Goal: Task Accomplishment & Management: Use online tool/utility

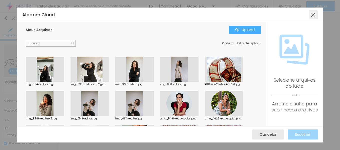
click at [312, 17] on div at bounding box center [313, 14] width 9 height 9
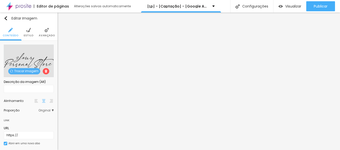
click at [27, 69] on span "Trocar imagem" at bounding box center [24, 71] width 32 height 6
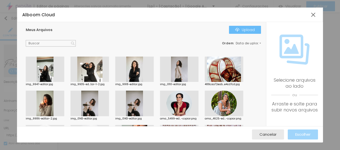
click at [252, 31] on div "Upload" at bounding box center [245, 30] width 20 height 4
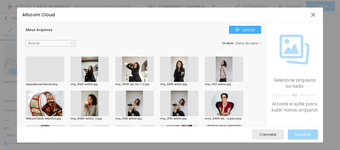
click at [52, 82] on div at bounding box center [45, 82] width 39 height 0
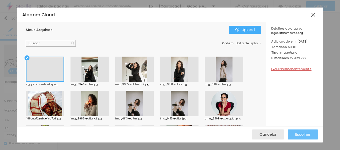
click at [306, 135] on span "Escolher" at bounding box center [302, 134] width 15 height 4
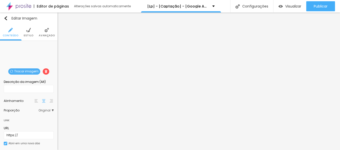
click at [22, 71] on span "Trocar imagem" at bounding box center [24, 71] width 32 height 6
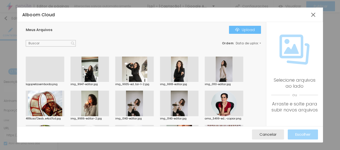
click at [248, 29] on div "Upload" at bounding box center [245, 30] width 20 height 4
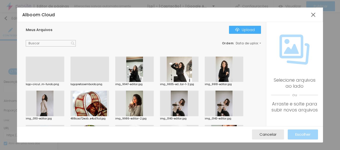
click at [48, 82] on div at bounding box center [45, 82] width 39 height 0
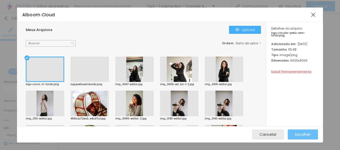
click at [307, 135] on span "Escolher" at bounding box center [302, 134] width 15 height 4
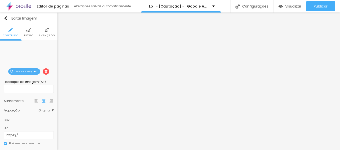
click at [27, 70] on span "Trocar imagem" at bounding box center [24, 71] width 32 height 6
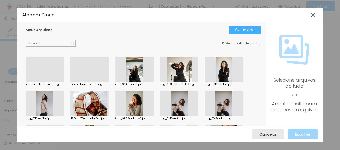
click at [88, 82] on div at bounding box center [90, 82] width 39 height 0
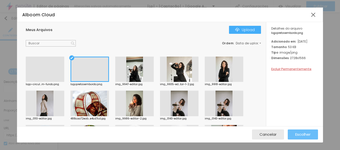
click at [303, 134] on span "Escolher" at bounding box center [302, 134] width 15 height 4
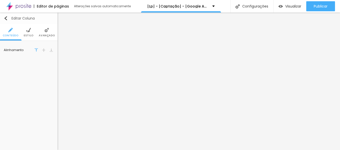
click at [5, 19] on img "button" at bounding box center [6, 18] width 4 height 4
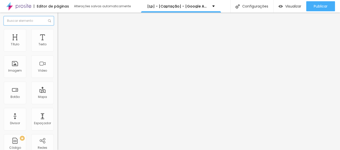
click at [19, 22] on input "text" at bounding box center [29, 20] width 50 height 9
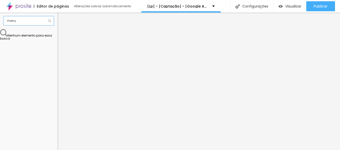
type input "menu"
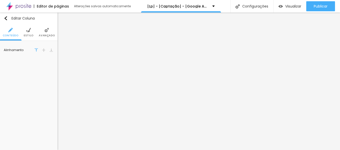
click at [36, 63] on div "Editar Coluna Conteúdo Estilo Avançado Alinhamento" at bounding box center [29, 81] width 58 height 137
click at [30, 34] on span "Estilo" at bounding box center [29, 35] width 10 height 3
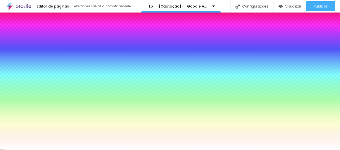
click at [7, 17] on img "button" at bounding box center [6, 18] width 4 height 4
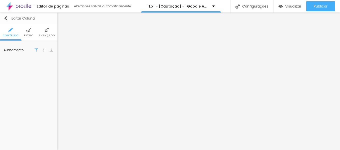
click at [6, 18] on img "button" at bounding box center [6, 18] width 4 height 4
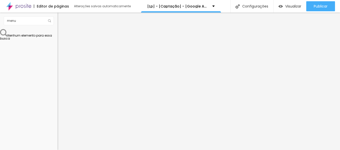
click at [29, 69] on div "menu Nenhum elemento para essa busca" at bounding box center [29, 81] width 58 height 137
click at [34, 22] on input "menu" at bounding box center [29, 20] width 50 height 9
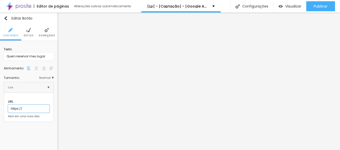
click at [21, 105] on input "https://" at bounding box center [29, 109] width 42 height 8
paste input "[DOMAIN_NAME][URL]"
type input "[URL][DOMAIN_NAME]"
click at [28, 120] on div "Texto Quero reservar meu lugar Alinhamento [GEOGRAPHIC_DATA] Link URL [URL][DOM…" at bounding box center [29, 83] width 58 height 85
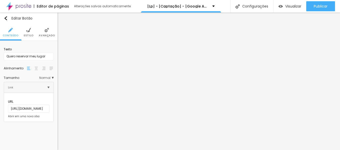
scroll to position [0, 0]
click at [21, 56] on input "Quero reservar meu lugar" at bounding box center [29, 56] width 50 height 8
type input "Agende seu ensaio"
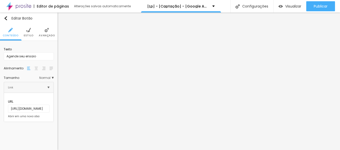
click at [36, 67] on img at bounding box center [37, 69] width 4 height 4
click at [50, 78] on span "Normal" at bounding box center [46, 77] width 15 height 3
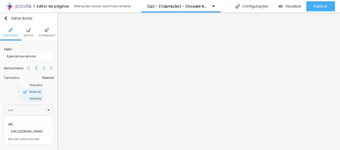
click at [32, 97] on span "Grande" at bounding box center [36, 98] width 13 height 3
click at [30, 92] on span "Normal" at bounding box center [35, 92] width 11 height 4
click at [29, 37] on span "Estilo" at bounding box center [29, 35] width 10 height 3
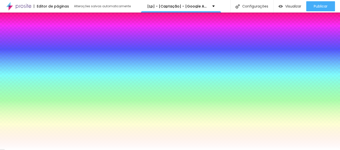
click at [39, 35] on span "Avançado" at bounding box center [47, 35] width 16 height 3
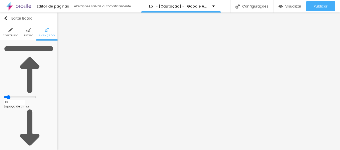
click at [8, 30] on img at bounding box center [10, 30] width 5 height 5
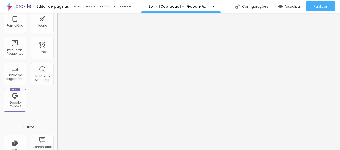
scroll to position [175, 0]
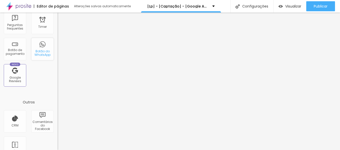
click at [41, 54] on div "Botão do WhatsApp" at bounding box center [43, 53] width 20 height 7
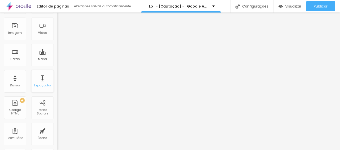
scroll to position [0, 0]
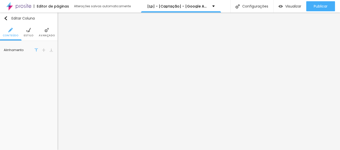
click at [41, 31] on li "Avançado" at bounding box center [47, 32] width 16 height 17
click at [4, 17] on img "button" at bounding box center [6, 18] width 4 height 4
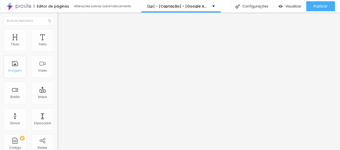
click at [20, 63] on div "Imagem" at bounding box center [15, 66] width 23 height 23
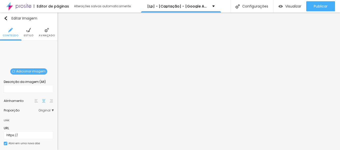
click at [12, 69] on span "Adicionar imagem" at bounding box center [28, 71] width 37 height 6
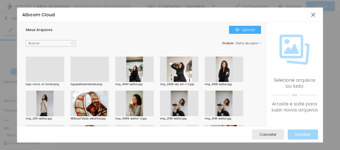
click at [52, 82] on div at bounding box center [45, 82] width 39 height 0
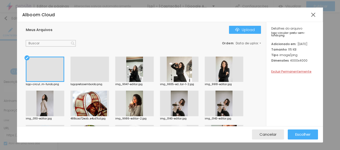
click at [94, 82] on div at bounding box center [90, 82] width 39 height 0
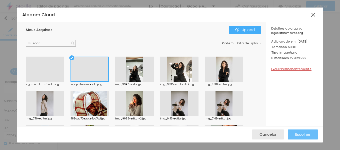
click at [310, 134] on span "Escolher" at bounding box center [302, 134] width 15 height 4
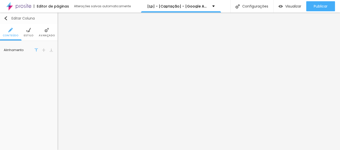
click at [4, 19] on img "button" at bounding box center [6, 18] width 4 height 4
click at [27, 33] on li "Estilo" at bounding box center [29, 32] width 10 height 17
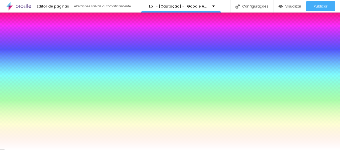
click at [46, 32] on img at bounding box center [47, 30] width 5 height 5
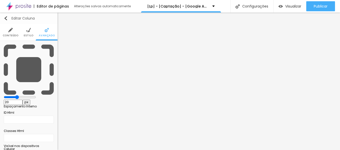
click at [5, 18] on img "button" at bounding box center [6, 18] width 4 height 4
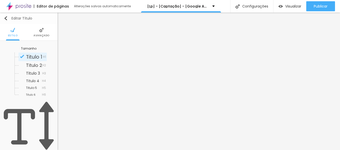
click at [6, 18] on img "button" at bounding box center [6, 18] width 4 height 4
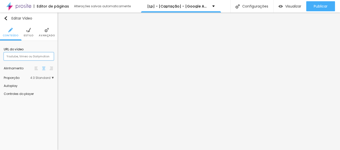
click at [26, 58] on input "text" at bounding box center [29, 56] width 50 height 8
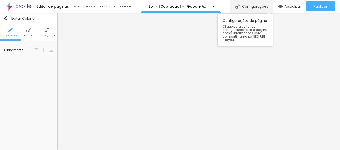
click at [250, 9] on div "Configurações" at bounding box center [251, 6] width 43 height 13
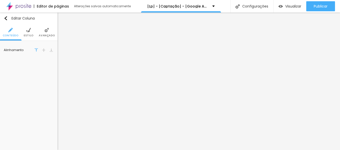
drag, startPoint x: 129, startPoint y: 71, endPoint x: 193, endPoint y: 71, distance: 63.8
type input "/lp"
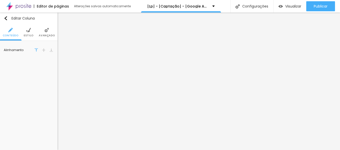
click at [39, 28] on li "Avançado" at bounding box center [47, 32] width 16 height 17
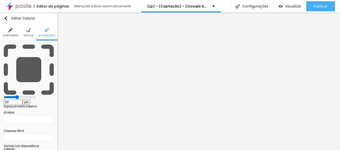
click at [27, 37] on span "Estilo" at bounding box center [29, 35] width 10 height 3
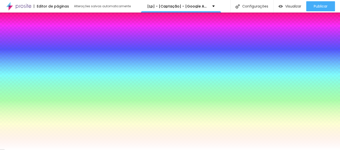
click at [22, 48] on div "Cor de fundo" at bounding box center [29, 46] width 50 height 3
click at [13, 33] on li "Conteúdo" at bounding box center [11, 32] width 16 height 17
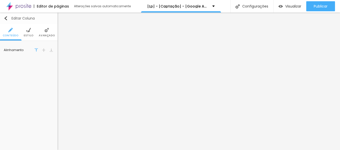
click at [5, 15] on button "Editar Coluna" at bounding box center [29, 19] width 58 height 12
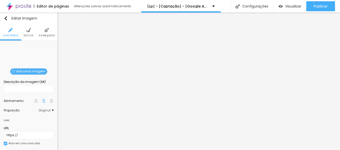
click at [25, 72] on span "Adicionar imagem" at bounding box center [28, 71] width 37 height 6
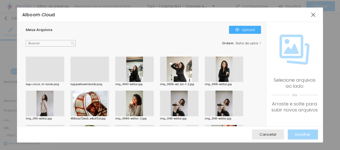
scroll to position [25, 0]
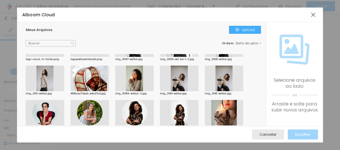
click at [221, 77] on div at bounding box center [224, 79] width 39 height 26
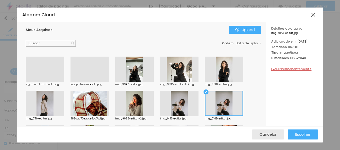
scroll to position [67, 0]
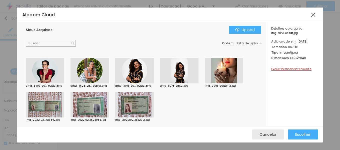
click at [245, 24] on div "Meus Arquivos Upload Ordem : Data de upload logo-circul...m-fundo.png logopreta…" at bounding box center [141, 74] width 249 height 104
click at [245, 28] on div "Upload" at bounding box center [245, 30] width 20 height 4
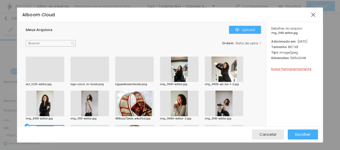
click at [46, 82] on div at bounding box center [45, 82] width 39 height 0
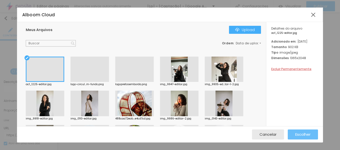
click at [305, 133] on span "Escolher" at bounding box center [302, 134] width 15 height 4
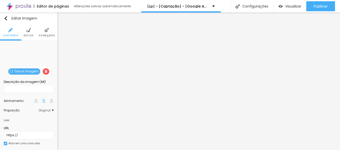
click at [27, 32] on img at bounding box center [28, 30] width 5 height 5
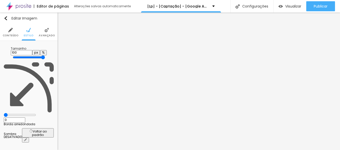
type input "95"
type input "90"
type input "85"
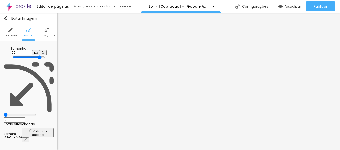
type input "85"
type input "80"
type input "85"
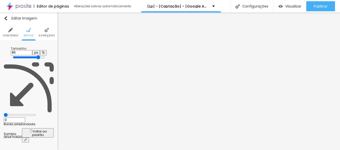
type input "90"
type input "95"
type input "100"
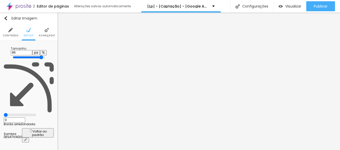
type input "100"
click at [45, 55] on input "range" at bounding box center [29, 57] width 32 height 4
type input "12"
type input "14"
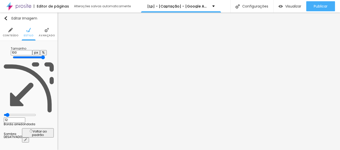
type input "14"
type input "22"
type input "28"
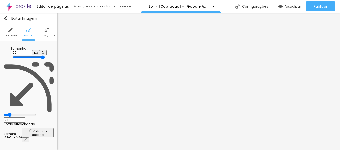
type input "38"
type input "39"
type input "41"
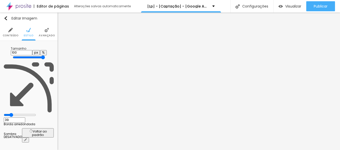
type input "41"
type input "43"
type input "44"
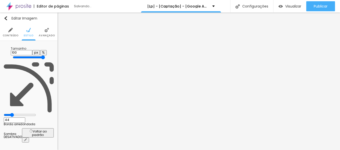
drag, startPoint x: 13, startPoint y: 63, endPoint x: 19, endPoint y: 63, distance: 5.3
type input "44"
click at [19, 113] on input "range" at bounding box center [20, 115] width 32 height 4
click at [48, 36] on span "Avançado" at bounding box center [47, 35] width 16 height 3
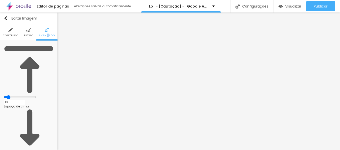
type input "9"
type input "8"
type input "2"
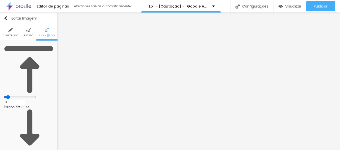
type input "2"
type input "0"
type input "2"
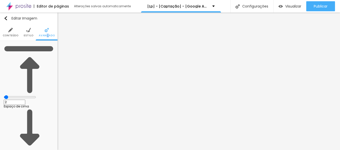
type input "5"
type input "8"
type input "12"
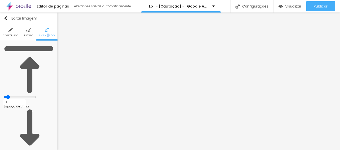
type input "12"
type input "14"
type input "17"
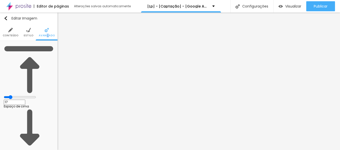
type input "19"
type input "20"
type input "21"
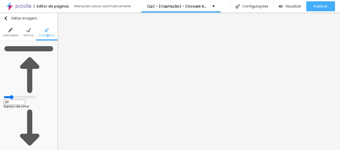
type input "21"
type input "20"
type input "19"
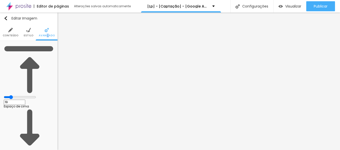
type input "17"
type input "15"
type input "14"
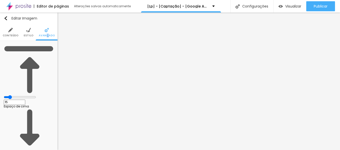
type input "14"
type input "13"
type input "11"
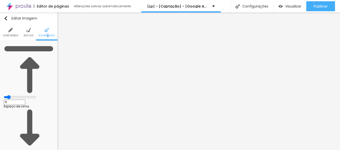
type input "10"
type input "9"
type input "7"
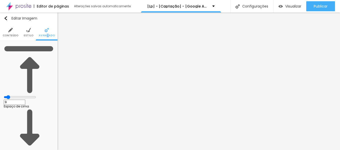
type input "7"
type input "6"
type input "4"
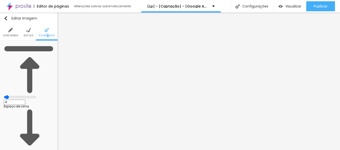
type input "3"
type input "2"
type input "1"
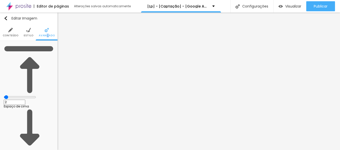
type input "1"
type input "0"
drag, startPoint x: 14, startPoint y: 49, endPoint x: 12, endPoint y: 54, distance: 6.1
type input "0"
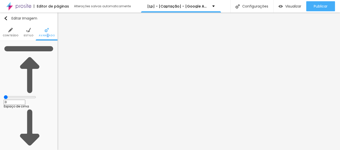
click at [8, 95] on input "range" at bounding box center [20, 97] width 32 height 4
type input "3"
type input "0"
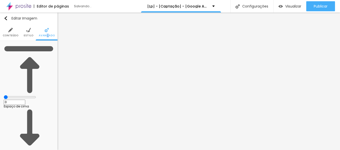
drag, startPoint x: 13, startPoint y: 58, endPoint x: 5, endPoint y: 58, distance: 7.5
type input "0"
click at [10, 29] on img at bounding box center [10, 30] width 5 height 5
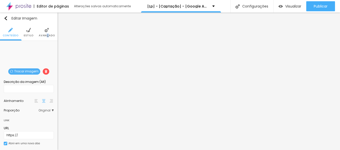
scroll to position [5, 0]
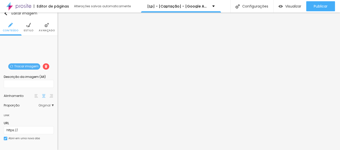
click at [15, 68] on span "Trocar imagem" at bounding box center [24, 66] width 32 height 6
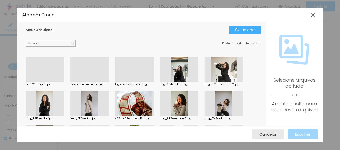
click at [44, 82] on div at bounding box center [45, 82] width 39 height 0
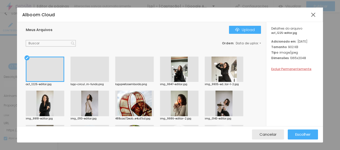
click at [292, 32] on div at bounding box center [294, 32] width 47 height 0
drag, startPoint x: 292, startPoint y: 48, endPoint x: 292, endPoint y: 46, distance: 2.5
click at [292, 32] on div at bounding box center [294, 32] width 47 height 0
click at [311, 15] on div at bounding box center [313, 14] width 9 height 9
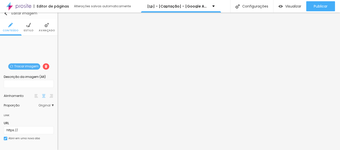
click at [5, 15] on img "button" at bounding box center [6, 13] width 4 height 4
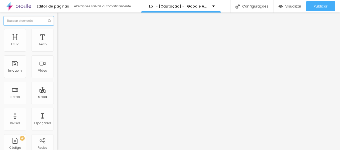
click at [18, 23] on input "text" at bounding box center [29, 20] width 50 height 9
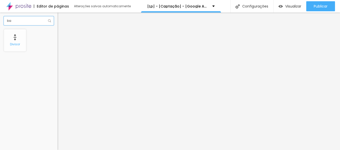
type input "ba"
click at [50, 20] on img at bounding box center [49, 20] width 3 height 3
click at [32, 20] on input "ba" at bounding box center [29, 20] width 50 height 9
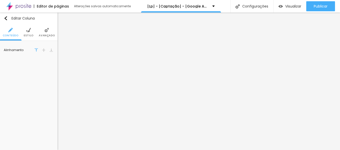
click at [31, 33] on li "Estilo" at bounding box center [29, 32] width 10 height 17
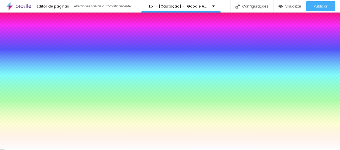
click at [45, 34] on span "Avançado" at bounding box center [47, 35] width 16 height 3
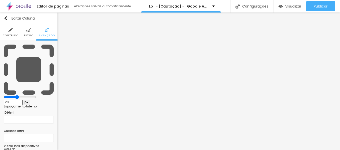
type input "25"
type input "20"
type input "15"
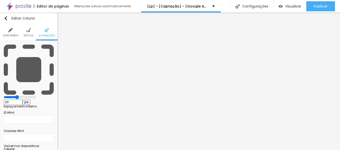
type input "15"
type input "10"
type input "5"
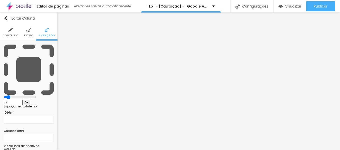
type input "0"
drag, startPoint x: 21, startPoint y: 49, endPoint x: 7, endPoint y: 49, distance: 13.8
type input "0"
click at [7, 95] on input "range" at bounding box center [20, 97] width 32 height 4
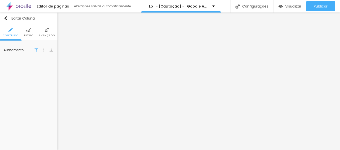
click at [48, 31] on img at bounding box center [47, 30] width 5 height 5
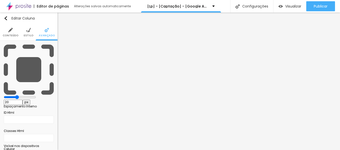
type input "15"
type input "10"
type input "5"
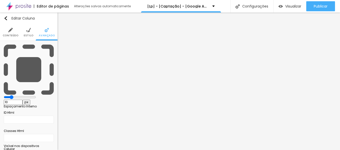
type input "5"
type input "0"
type input "5"
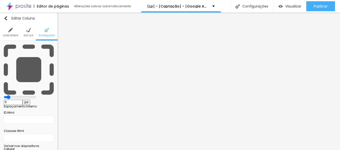
type input "10"
type input "15"
type input "20"
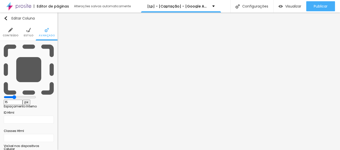
type input "20"
type input "25"
type input "30"
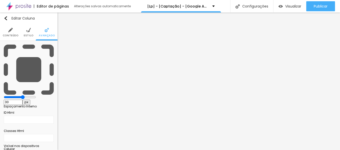
type input "35"
type input "40"
type input "45"
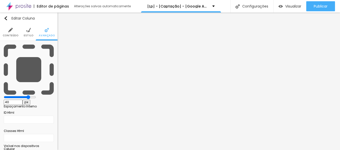
type input "45"
type input "50"
type input "45"
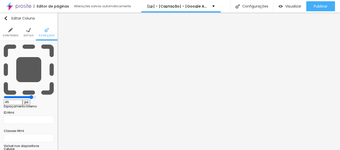
type input "40"
type input "35"
type input "30"
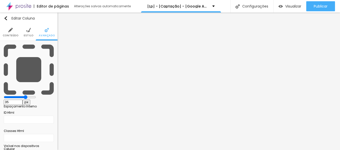
type input "30"
type input "25"
click at [20, 95] on input "range" at bounding box center [20, 97] width 32 height 4
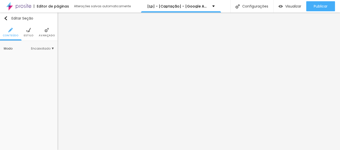
click at [47, 34] on span "Avançado" at bounding box center [47, 35] width 16 height 3
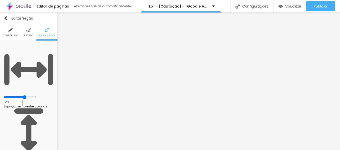
type input "19"
type input "6"
type input "0"
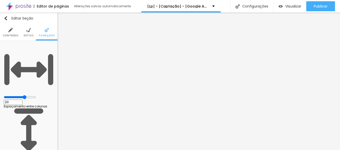
type input "0"
drag, startPoint x: 11, startPoint y: 58, endPoint x: 6, endPoint y: 58, distance: 4.3
type input "0"
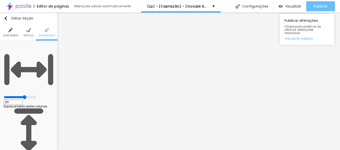
click at [317, 7] on span "Publicar" at bounding box center [321, 6] width 14 height 4
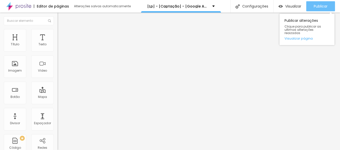
click at [315, 5] on span "Publicar" at bounding box center [321, 6] width 14 height 4
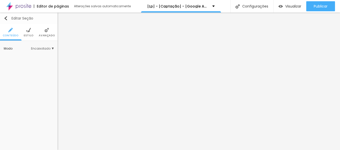
click at [4, 16] on button "Editar Seção" at bounding box center [29, 19] width 58 height 12
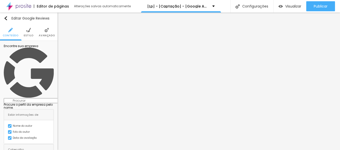
click at [27, 98] on input at bounding box center [38, 100] width 68 height 5
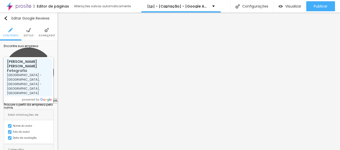
type input "[PERSON_NAME] [PERSON_NAME] Fotografia - [GEOGRAPHIC_DATA] - [GEOGRAPHIC_DATA],…"
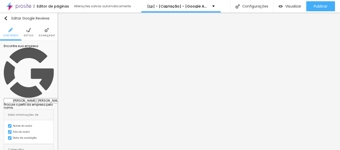
click at [9, 125] on img at bounding box center [10, 126] width 3 height 3
click at [8, 125] on div at bounding box center [8, 125] width 0 height 0
click at [9, 137] on img at bounding box center [10, 138] width 3 height 3
click at [8, 137] on div at bounding box center [8, 137] width 0 height 0
click at [9, 137] on img at bounding box center [10, 138] width 3 height 3
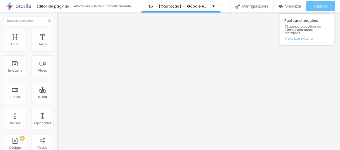
click at [318, 8] on span "Publicar" at bounding box center [321, 6] width 14 height 4
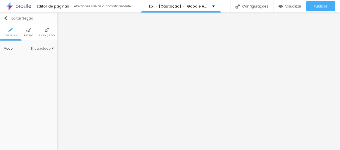
click at [5, 18] on img "button" at bounding box center [6, 18] width 4 height 4
click at [6, 17] on img "button" at bounding box center [6, 18] width 4 height 4
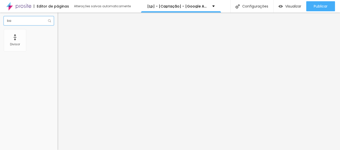
type input "b"
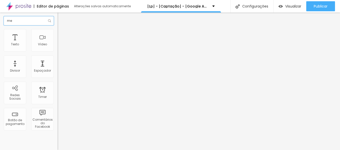
type input "m"
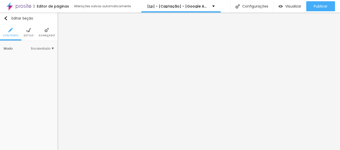
click at [29, 33] on li "Estilo" at bounding box center [29, 32] width 10 height 17
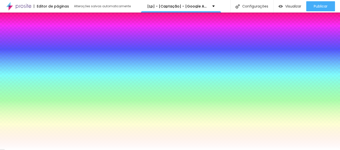
click at [6, 17] on img "button" at bounding box center [6, 18] width 4 height 4
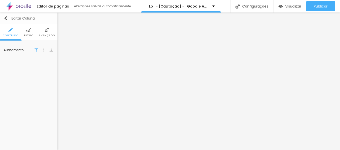
click at [7, 17] on img "button" at bounding box center [6, 18] width 4 height 4
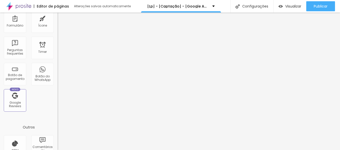
scroll to position [188, 0]
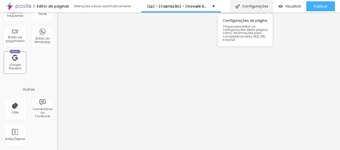
click at [254, 7] on div "Configurações" at bounding box center [251, 6] width 43 height 13
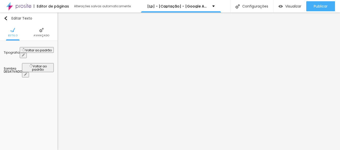
scroll to position [0, 0]
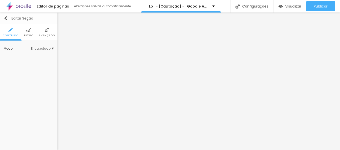
click at [8, 18] on img "button" at bounding box center [6, 18] width 4 height 4
click at [39, 33] on ul "Conteúdo Estilo Avançado" at bounding box center [29, 32] width 58 height 17
click at [42, 31] on li "Avançado" at bounding box center [47, 32] width 16 height 17
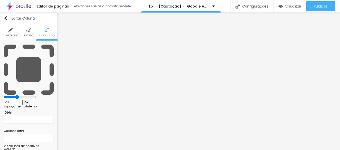
type input "15"
type input "10"
type input "5"
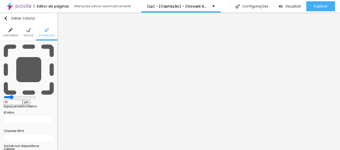
type input "5"
type input "0"
drag, startPoint x: 18, startPoint y: 50, endPoint x: 4, endPoint y: 50, distance: 14.3
type input "0"
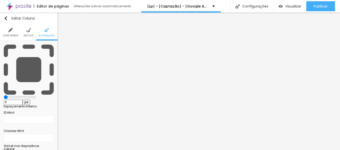
click at [4, 95] on input "range" at bounding box center [20, 97] width 32 height 4
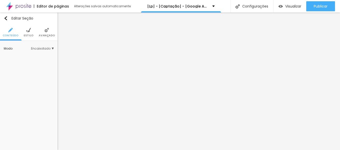
click at [41, 27] on li "Avançado" at bounding box center [47, 32] width 16 height 17
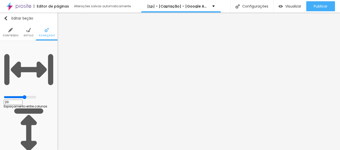
type input "43"
type input "37"
type input "12"
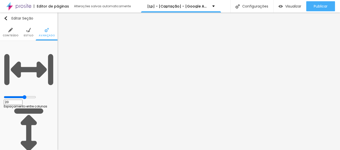
type input "12"
type input "0"
drag, startPoint x: 13, startPoint y: 60, endPoint x: 7, endPoint y: 59, distance: 5.5
type input "0"
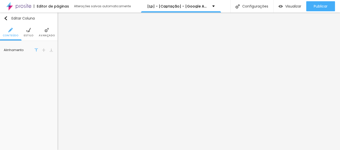
click at [45, 31] on img at bounding box center [47, 30] width 5 height 5
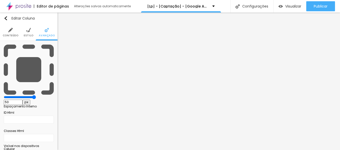
type input "45"
type input "40"
type input "35"
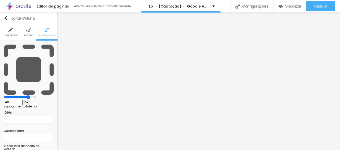
type input "35"
type input "25"
type input "20"
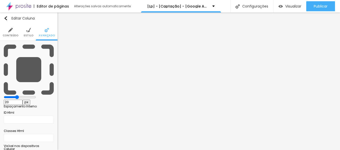
type input "15"
type input "10"
drag, startPoint x: 32, startPoint y: 48, endPoint x: 7, endPoint y: 48, distance: 25.5
click at [7, 95] on input "range" at bounding box center [20, 97] width 32 height 4
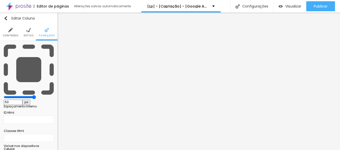
drag, startPoint x: 12, startPoint y: 49, endPoint x: 46, endPoint y: 49, distance: 33.8
click at [36, 95] on input "range" at bounding box center [20, 97] width 32 height 4
click at [10, 31] on img at bounding box center [10, 30] width 5 height 5
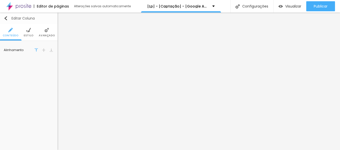
click at [6, 16] on button "Editar Coluna" at bounding box center [29, 19] width 58 height 12
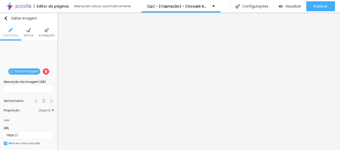
click at [44, 33] on li "Avançado" at bounding box center [47, 32] width 16 height 17
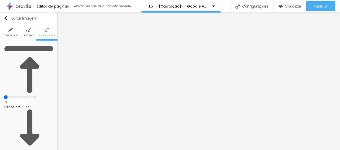
drag, startPoint x: 14, startPoint y: 49, endPoint x: 6, endPoint y: 49, distance: 8.5
click at [6, 95] on input "range" at bounding box center [20, 97] width 32 height 4
drag, startPoint x: 14, startPoint y: 59, endPoint x: 7, endPoint y: 59, distance: 7.0
click at [25, 31] on li "Estilo" at bounding box center [29, 32] width 10 height 17
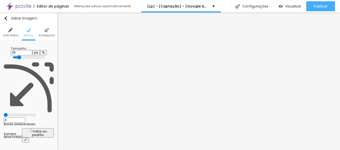
drag, startPoint x: 51, startPoint y: 54, endPoint x: 13, endPoint y: 54, distance: 38.0
click at [13, 55] on input "range" at bounding box center [29, 57] width 32 height 4
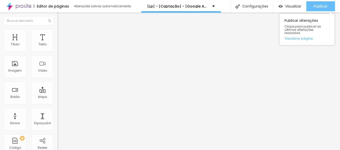
click at [317, 4] on span "Publicar" at bounding box center [321, 6] width 14 height 4
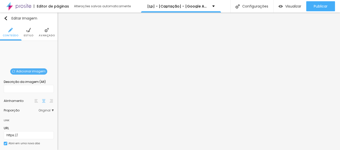
click at [29, 45] on div "Adicionar imagem" at bounding box center [29, 45] width 0 height 0
click at [38, 72] on span "Adicionar imagem" at bounding box center [28, 71] width 37 height 6
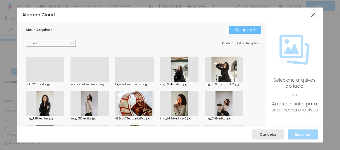
click at [234, 29] on button "Upload" at bounding box center [245, 30] width 32 height 8
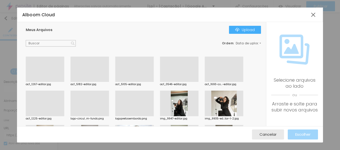
click at [145, 43] on div "Ordem : Data de upload" at bounding box center [143, 43] width 235 height 7
click at [103, 150] on div at bounding box center [170, 153] width 340 height 0
click at [55, 116] on div at bounding box center [45, 116] width 39 height 0
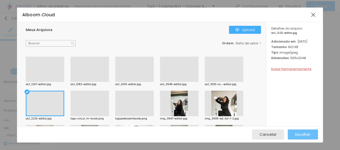
click at [299, 132] on div "Escolher" at bounding box center [302, 134] width 15 height 10
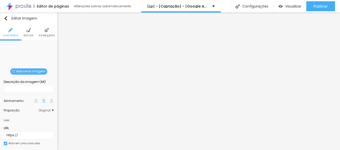
click at [29, 45] on div "Adicionar imagem" at bounding box center [29, 45] width 0 height 0
click at [22, 73] on span "Adicionar imagem" at bounding box center [28, 71] width 37 height 6
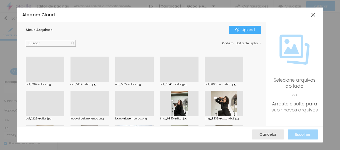
click at [220, 82] on div at bounding box center [224, 82] width 39 height 0
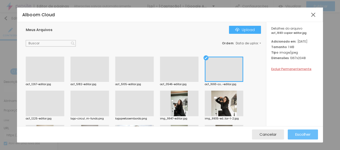
click at [308, 135] on span "Escolher" at bounding box center [302, 134] width 15 height 4
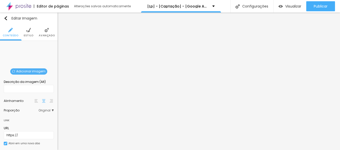
click at [28, 72] on span "Adicionar imagem" at bounding box center [28, 71] width 37 height 6
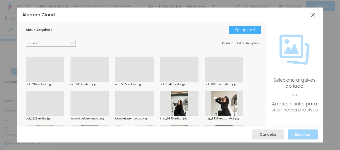
click at [176, 82] on div at bounding box center [179, 82] width 39 height 0
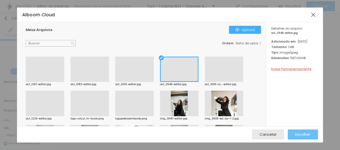
click at [310, 136] on span "Escolher" at bounding box center [302, 134] width 15 height 4
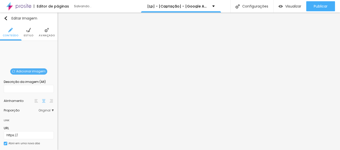
click at [36, 71] on span "Adicionar imagem" at bounding box center [28, 71] width 37 height 6
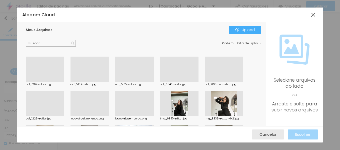
click at [123, 82] on div at bounding box center [134, 82] width 39 height 0
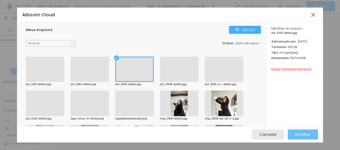
click at [307, 136] on span "Escolher" at bounding box center [302, 134] width 15 height 4
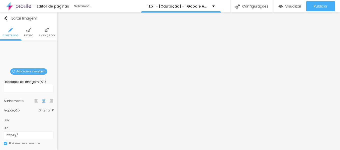
click at [29, 45] on div "Adicionar imagem" at bounding box center [29, 45] width 0 height 0
click at [24, 69] on span "Adicionar imagem" at bounding box center [28, 71] width 37 height 6
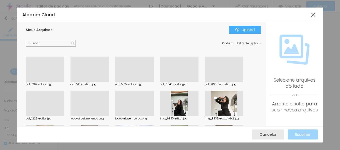
click at [91, 82] on div at bounding box center [90, 82] width 39 height 0
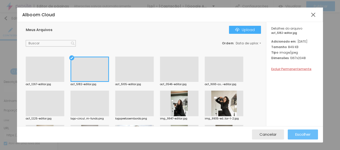
click at [296, 135] on span "Escolher" at bounding box center [302, 134] width 15 height 4
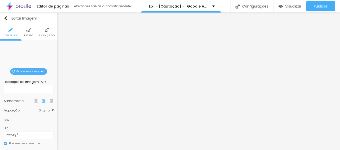
click at [33, 68] on span "Adicionar imagem" at bounding box center [28, 71] width 37 height 6
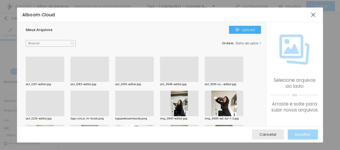
click at [46, 82] on div at bounding box center [45, 82] width 39 height 0
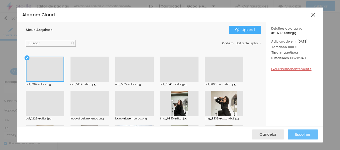
click at [301, 136] on span "Escolher" at bounding box center [302, 134] width 15 height 4
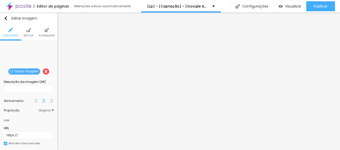
click at [28, 68] on span "Trocar imagem" at bounding box center [24, 71] width 32 height 6
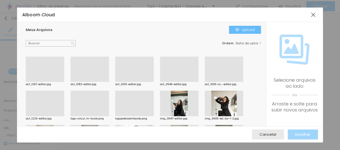
click at [252, 29] on div "Upload" at bounding box center [245, 30] width 20 height 4
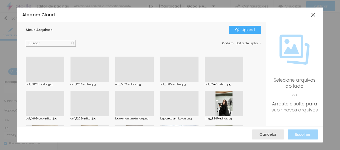
click at [52, 82] on div at bounding box center [45, 82] width 39 height 0
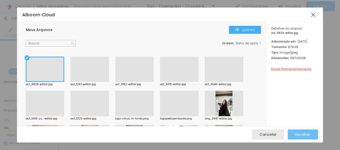
click at [300, 136] on span "Escolher" at bounding box center [302, 134] width 15 height 4
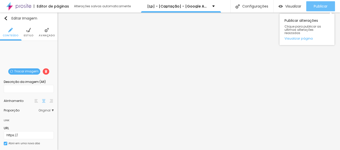
click at [319, 5] on span "Publicar" at bounding box center [321, 6] width 14 height 4
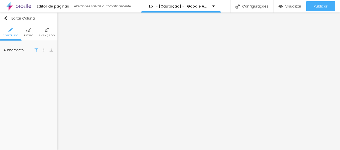
click at [46, 35] on span "Avançado" at bounding box center [47, 35] width 16 height 3
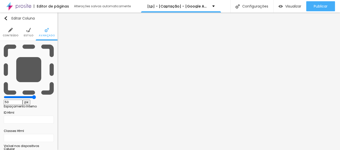
click at [28, 31] on img at bounding box center [28, 30] width 5 height 5
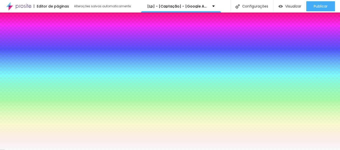
click at [8, 32] on li "Conteúdo" at bounding box center [11, 32] width 16 height 17
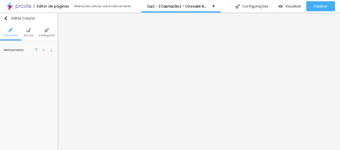
click at [46, 25] on li "Avançado" at bounding box center [47, 32] width 16 height 17
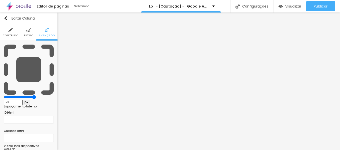
drag, startPoint x: 31, startPoint y: 49, endPoint x: 39, endPoint y: 49, distance: 7.5
click at [36, 95] on input "range" at bounding box center [20, 97] width 32 height 4
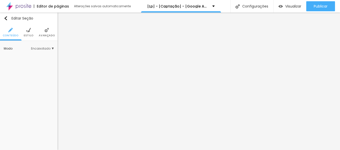
click at [48, 33] on li "Avançado" at bounding box center [47, 32] width 16 height 17
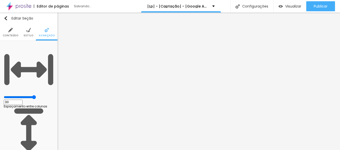
drag, startPoint x: 28, startPoint y: 50, endPoint x: 48, endPoint y: 52, distance: 20.2
click at [36, 95] on input "range" at bounding box center [20, 97] width 32 height 4
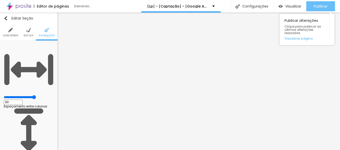
click at [321, 9] on div "Publicar" at bounding box center [321, 6] width 14 height 10
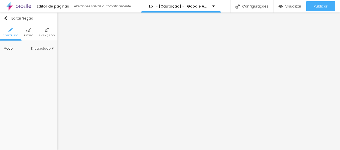
click at [52, 34] on span "Avançado" at bounding box center [47, 35] width 16 height 3
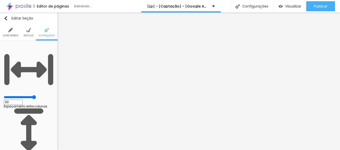
drag, startPoint x: 28, startPoint y: 49, endPoint x: 59, endPoint y: 49, distance: 30.3
click at [36, 95] on input "range" at bounding box center [20, 97] width 32 height 4
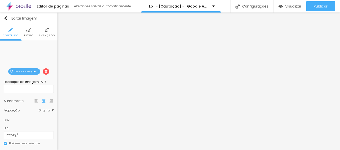
click at [39, 30] on li "Avançado" at bounding box center [47, 32] width 16 height 17
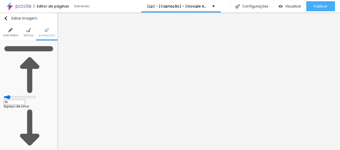
drag, startPoint x: 14, startPoint y: 59, endPoint x: 20, endPoint y: 59, distance: 6.0
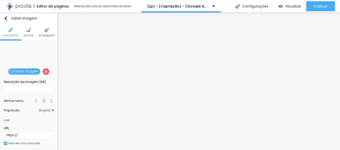
click at [39, 34] on span "Avançado" at bounding box center [47, 35] width 16 height 3
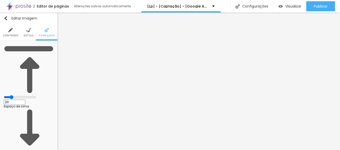
click at [17, 95] on input "range" at bounding box center [20, 97] width 32 height 4
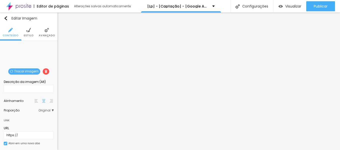
click at [41, 36] on span "Avançado" at bounding box center [47, 35] width 16 height 3
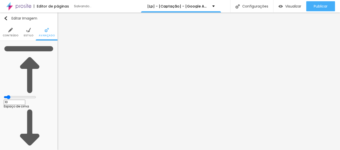
drag, startPoint x: 15, startPoint y: 59, endPoint x: 20, endPoint y: 59, distance: 4.8
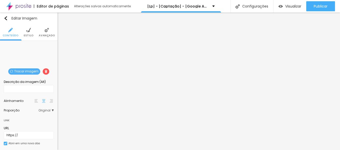
click at [42, 34] on span "Avançado" at bounding box center [47, 35] width 16 height 3
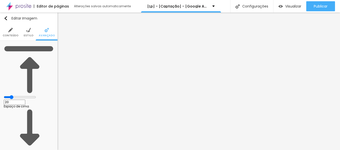
click at [17, 95] on input "range" at bounding box center [20, 97] width 32 height 4
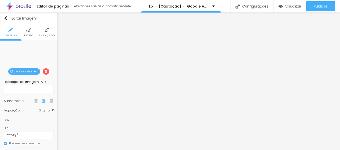
click at [41, 32] on li "Avançado" at bounding box center [47, 32] width 16 height 17
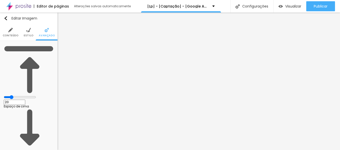
click at [17, 95] on input "range" at bounding box center [20, 97] width 32 height 4
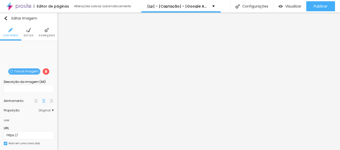
click at [45, 29] on img at bounding box center [47, 30] width 5 height 5
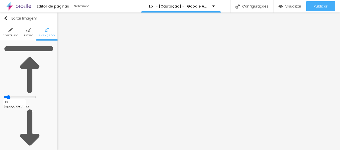
drag, startPoint x: 15, startPoint y: 59, endPoint x: 20, endPoint y: 59, distance: 5.3
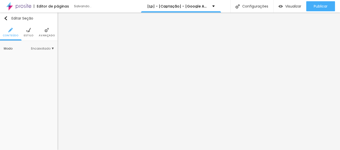
click at [38, 31] on ul "Conteúdo Estilo Avançado" at bounding box center [29, 32] width 58 height 17
click at [47, 36] on span "Avançado" at bounding box center [47, 35] width 16 height 3
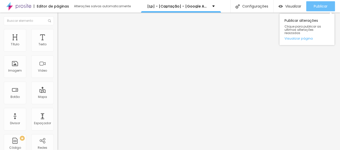
click at [327, 8] on span "Publicar" at bounding box center [321, 6] width 14 height 4
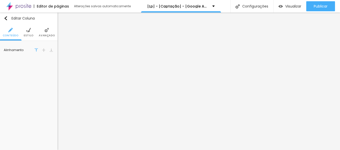
click at [45, 31] on img at bounding box center [47, 30] width 5 height 5
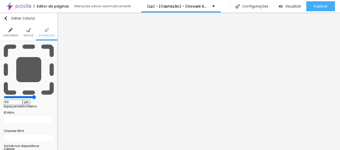
click at [29, 33] on li "Estilo" at bounding box center [29, 32] width 10 height 17
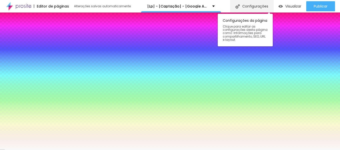
click at [244, 7] on div "Configurações" at bounding box center [251, 6] width 43 height 13
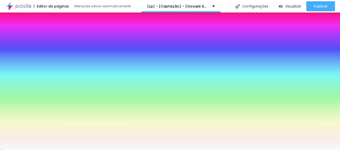
click at [4, 22] on button "Editar Coluna" at bounding box center [29, 19] width 58 height 12
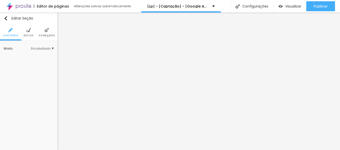
click at [25, 32] on li "Estilo" at bounding box center [29, 32] width 10 height 17
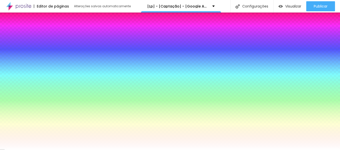
click at [36, 94] on div at bounding box center [29, 94] width 50 height 0
drag, startPoint x: 9, startPoint y: 101, endPoint x: 1, endPoint y: 89, distance: 14.8
click at [1, 89] on div "Imagem de fundo Adicionar imagem Efeito da Imagem Nenhum Nenhum Parallax Cor de…" at bounding box center [29, 108] width 58 height 134
click at [46, 94] on input "#FFFFFF" at bounding box center [34, 96] width 60 height 5
click at [36, 94] on div at bounding box center [29, 94] width 50 height 0
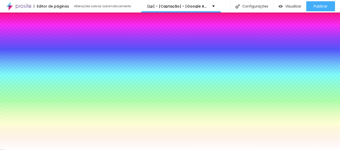
click at [36, 94] on div at bounding box center [29, 94] width 50 height 0
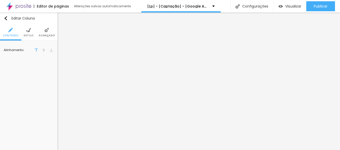
click at [45, 34] on span "Avançado" at bounding box center [47, 35] width 16 height 3
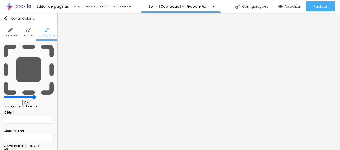
click at [31, 34] on ul "Conteúdo Estilo Avançado" at bounding box center [29, 32] width 58 height 17
click at [26, 33] on li "Estilo" at bounding box center [29, 32] width 10 height 17
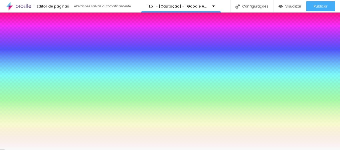
click at [48, 53] on input "#F9F9F9" at bounding box center [34, 55] width 60 height 5
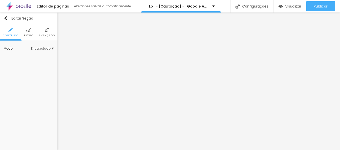
click at [28, 33] on li "Estilo" at bounding box center [29, 32] width 10 height 17
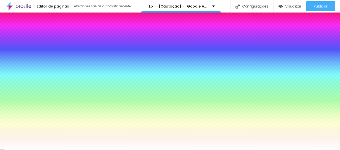
click at [42, 94] on input "#FFFFFF" at bounding box center [34, 96] width 60 height 5
paste input "9F9F9"
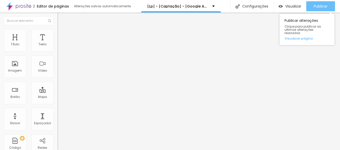
click at [320, 8] on span "Publicar" at bounding box center [321, 6] width 14 height 4
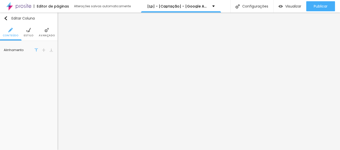
click at [37, 30] on ul "Conteúdo Estilo Avançado" at bounding box center [29, 32] width 58 height 17
click at [45, 32] on img at bounding box center [47, 30] width 5 height 5
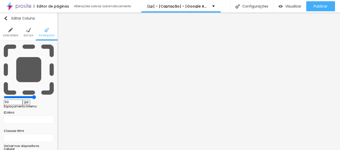
click at [24, 26] on li "Estilo" at bounding box center [29, 32] width 10 height 17
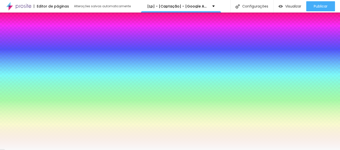
click at [13, 31] on li "Conteúdo" at bounding box center [11, 32] width 16 height 17
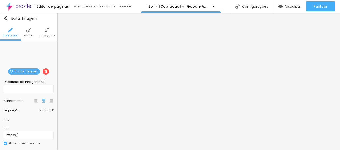
click at [28, 31] on img at bounding box center [28, 30] width 5 height 5
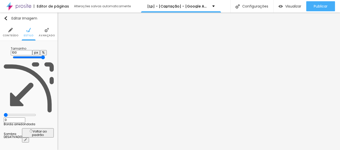
click at [41, 33] on li "Avançado" at bounding box center [47, 32] width 16 height 17
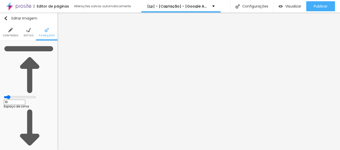
click at [10, 32] on img at bounding box center [10, 30] width 5 height 5
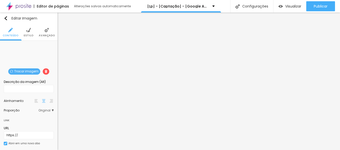
click at [29, 31] on img at bounding box center [28, 30] width 5 height 5
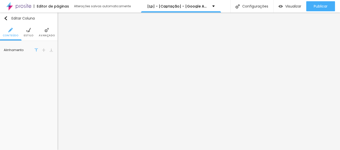
click at [31, 33] on li "Estilo" at bounding box center [29, 32] width 10 height 17
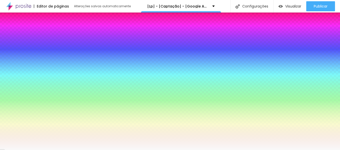
click at [41, 33] on li "Avançado" at bounding box center [47, 32] width 16 height 17
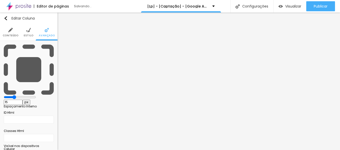
drag, startPoint x: 31, startPoint y: 49, endPoint x: 16, endPoint y: 49, distance: 14.3
click at [16, 95] on input "range" at bounding box center [20, 97] width 32 height 4
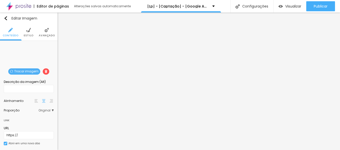
click at [42, 27] on li "Avançado" at bounding box center [47, 32] width 16 height 17
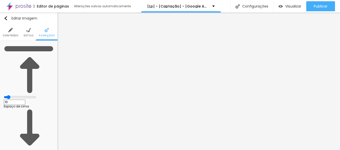
click at [25, 34] on span "Estilo" at bounding box center [29, 35] width 10 height 3
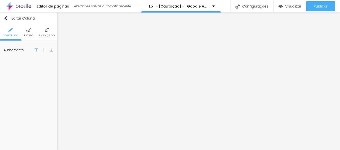
click at [30, 33] on li "Estilo" at bounding box center [29, 32] width 10 height 17
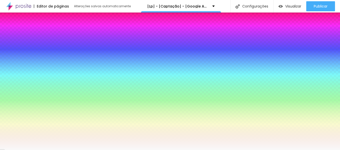
click at [50, 32] on li "Avançado" at bounding box center [47, 32] width 16 height 17
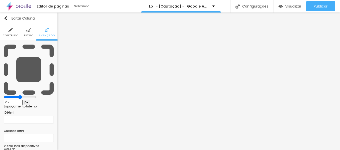
drag, startPoint x: 17, startPoint y: 49, endPoint x: 22, endPoint y: 49, distance: 4.5
click at [22, 95] on input "range" at bounding box center [20, 97] width 32 height 4
click at [23, 100] on input "25" at bounding box center [13, 102] width 19 height 5
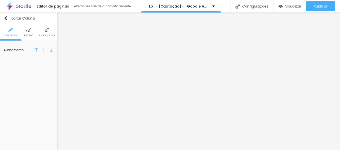
click at [41, 33] on li "Avançado" at bounding box center [47, 32] width 16 height 17
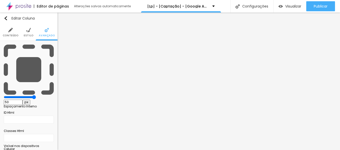
click at [23, 100] on input "50" at bounding box center [13, 102] width 19 height 5
paste input "25"
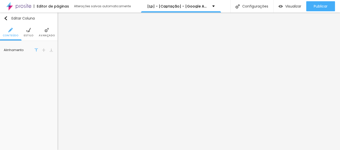
click at [42, 31] on li "Avançado" at bounding box center [47, 32] width 16 height 17
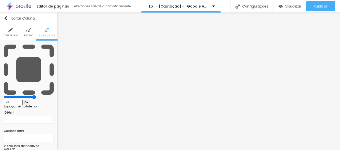
click at [23, 100] on input "50" at bounding box center [13, 102] width 19 height 5
paste input "25"
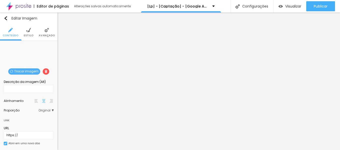
click at [40, 35] on span "Avançado" at bounding box center [47, 35] width 16 height 3
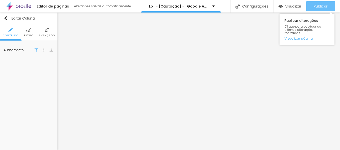
click at [321, 5] on span "Publicar" at bounding box center [321, 6] width 14 height 4
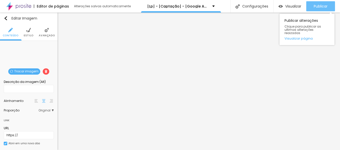
click at [323, 7] on span "Publicar" at bounding box center [321, 6] width 14 height 4
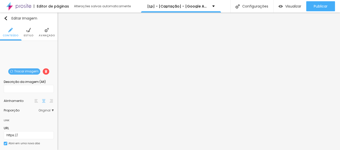
click at [21, 32] on ul "Conteúdo Estilo Avançado" at bounding box center [29, 32] width 58 height 17
click at [29, 33] on li "Estilo" at bounding box center [29, 32] width 10 height 17
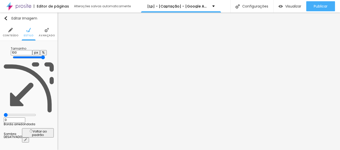
click at [49, 32] on li "Avançado" at bounding box center [47, 32] width 16 height 17
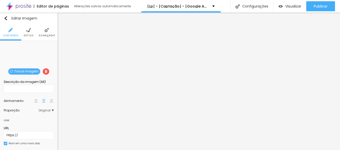
click at [30, 30] on li "Estilo" at bounding box center [29, 32] width 10 height 17
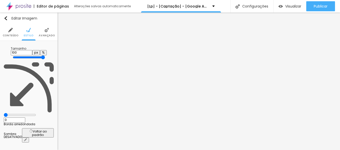
click at [39, 30] on li "Avançado" at bounding box center [47, 32] width 16 height 17
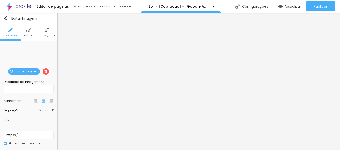
click at [45, 32] on img at bounding box center [47, 30] width 5 height 5
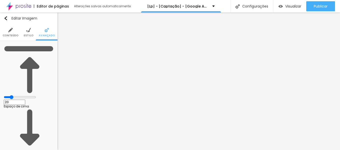
drag, startPoint x: 14, startPoint y: 59, endPoint x: 20, endPoint y: 59, distance: 6.3
click at [14, 95] on input "range" at bounding box center [20, 97] width 32 height 4
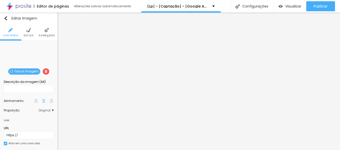
click at [45, 29] on img at bounding box center [47, 30] width 5 height 5
click at [39, 28] on li "Avançado" at bounding box center [47, 32] width 16 height 17
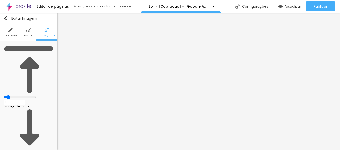
click at [45, 31] on img at bounding box center [47, 30] width 5 height 5
drag, startPoint x: 14, startPoint y: 49, endPoint x: 17, endPoint y: 49, distance: 3.0
click at [17, 95] on input "range" at bounding box center [20, 97] width 32 height 4
drag, startPoint x: 20, startPoint y: 59, endPoint x: 14, endPoint y: 58, distance: 5.5
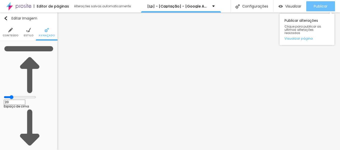
click at [316, 9] on div "Publicar" at bounding box center [321, 6] width 14 height 10
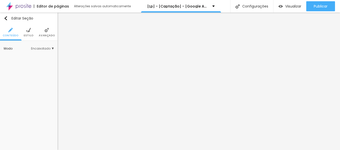
click at [45, 32] on img at bounding box center [47, 30] width 5 height 5
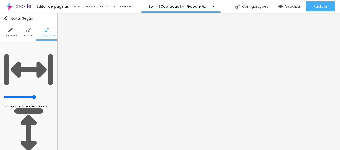
click at [30, 32] on li "Estilo" at bounding box center [29, 32] width 10 height 17
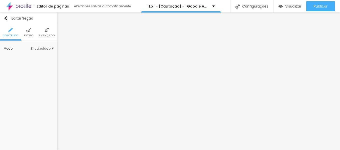
click at [25, 33] on li "Estilo" at bounding box center [29, 32] width 10 height 17
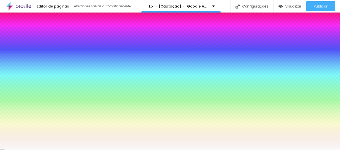
click at [46, 94] on input "#F9F9F9" at bounding box center [34, 96] width 60 height 5
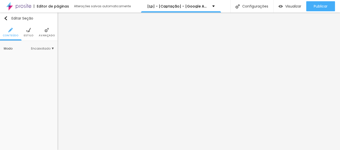
click at [31, 35] on span "Estilo" at bounding box center [29, 35] width 10 height 3
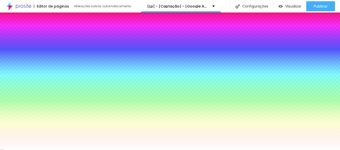
click at [43, 94] on input "#FFFFFF" at bounding box center [34, 96] width 60 height 5
paste input "9F9F9"
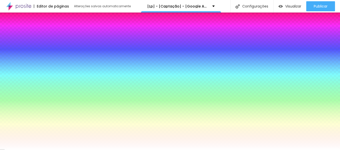
paste input "9F9F9"
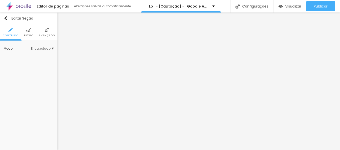
click at [28, 34] on span "Estilo" at bounding box center [29, 35] width 10 height 3
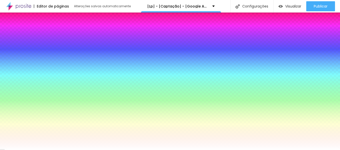
click at [44, 94] on input "#FFFFFF" at bounding box center [34, 96] width 60 height 5
paste input "9F9F9"
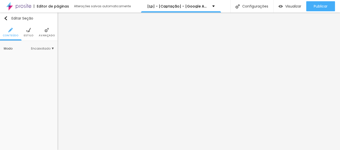
click at [30, 25] on li "Estilo" at bounding box center [29, 32] width 10 height 17
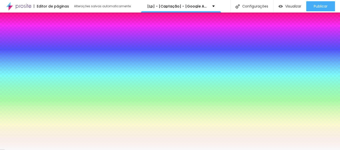
click at [49, 32] on li "Avançado" at bounding box center [47, 32] width 16 height 17
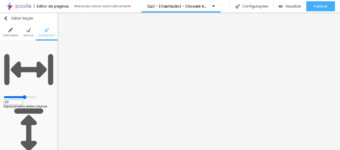
drag, startPoint x: 12, startPoint y: 59, endPoint x: 8, endPoint y: 59, distance: 4.5
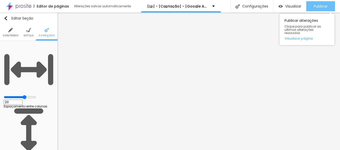
click at [314, 8] on span "Publicar" at bounding box center [321, 6] width 14 height 4
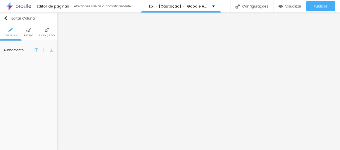
click at [44, 49] on img at bounding box center [44, 50] width 4 height 4
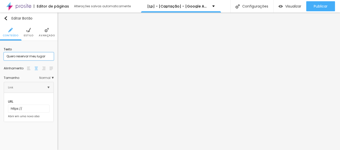
click at [26, 56] on input "Quero reservar meu lugar" at bounding box center [29, 56] width 50 height 8
paste input "UERO DESCOBRIR MINHA BELEZA"
click at [23, 105] on input "https://" at bounding box center [29, 109] width 42 height 8
paste input "[DOMAIN_NAME][URL]"
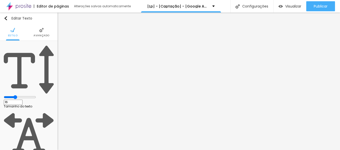
click at [40, 35] on span "Avançado" at bounding box center [42, 35] width 16 height 3
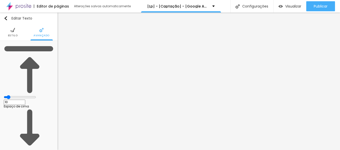
click at [13, 35] on span "Estilo" at bounding box center [13, 35] width 10 height 3
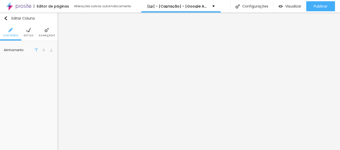
click at [31, 28] on li "Estilo" at bounding box center [29, 32] width 10 height 17
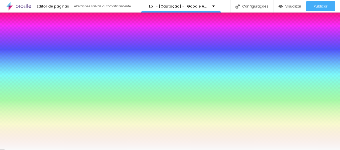
click at [43, 30] on li "Avançado" at bounding box center [47, 32] width 16 height 17
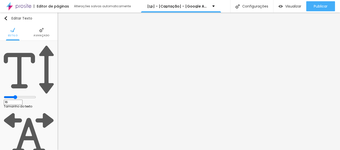
click at [36, 32] on li "Avançado" at bounding box center [42, 32] width 16 height 17
click at [43, 28] on li "Avançado" at bounding box center [42, 32] width 16 height 17
click at [42, 35] on span "Avançado" at bounding box center [42, 35] width 16 height 3
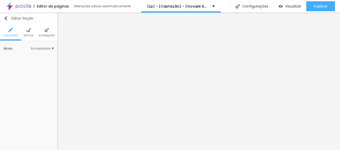
click at [5, 19] on img "button" at bounding box center [6, 18] width 4 height 4
click at [23, 28] on ul "Conteúdo Estilo Avançado" at bounding box center [29, 32] width 58 height 17
click at [43, 32] on li "Avançado" at bounding box center [47, 32] width 16 height 17
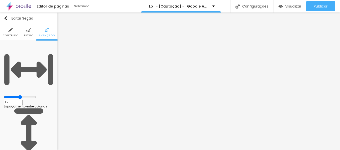
drag, startPoint x: 30, startPoint y: 49, endPoint x: 26, endPoint y: 51, distance: 5.1
click at [26, 95] on input "range" at bounding box center [20, 97] width 32 height 4
drag, startPoint x: 12, startPoint y: 59, endPoint x: 0, endPoint y: 60, distance: 11.5
click at [28, 34] on span "Estilo" at bounding box center [29, 35] width 10 height 3
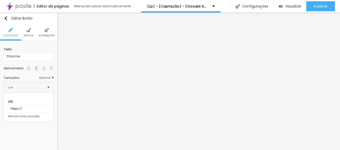
click at [36, 30] on ul "Conteúdo Estilo Avançado" at bounding box center [29, 32] width 58 height 17
click at [30, 32] on img at bounding box center [28, 30] width 5 height 5
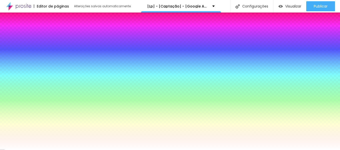
click at [45, 33] on li "Avançado" at bounding box center [47, 32] width 16 height 17
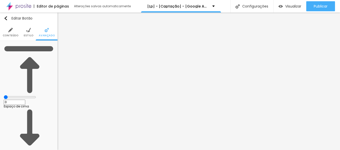
drag, startPoint x: 14, startPoint y: 48, endPoint x: 10, endPoint y: 53, distance: 6.1
click at [5, 95] on input "range" at bounding box center [20, 97] width 32 height 4
drag, startPoint x: 13, startPoint y: 58, endPoint x: 6, endPoint y: 59, distance: 7.3
click at [12, 32] on li "Conteúdo" at bounding box center [11, 32] width 16 height 17
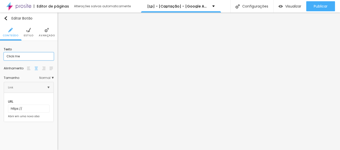
click at [29, 55] on input "Click me" at bounding box center [29, 56] width 50 height 8
click at [28, 58] on input "QUERO DESCOBRIR MINHA BELEZA" at bounding box center [29, 56] width 50 height 8
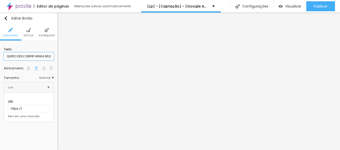
click at [28, 58] on input "QUERO DESCOBRIR MINHA BELEZA" at bounding box center [29, 56] width 50 height 8
click at [16, 105] on input "https://" at bounding box center [29, 109] width 42 height 8
paste input "[DOMAIN_NAME][URL]"
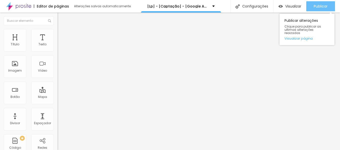
click at [325, 5] on span "Publicar" at bounding box center [321, 6] width 14 height 4
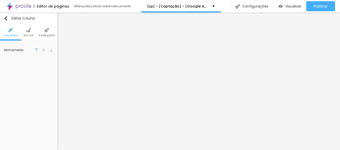
click at [31, 32] on li "Estilo" at bounding box center [29, 32] width 10 height 17
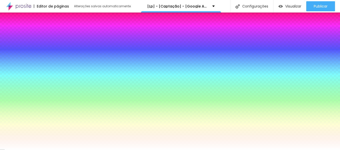
click at [35, 53] on div at bounding box center [29, 53] width 50 height 0
click at [8, 58] on div at bounding box center [29, 58] width 50 height 0
click at [39, 53] on input "#FFFFFF" at bounding box center [34, 55] width 60 height 5
click at [34, 53] on div at bounding box center [29, 53] width 50 height 0
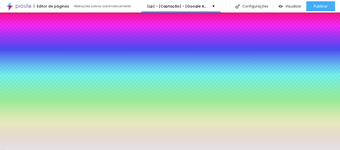
drag, startPoint x: 11, startPoint y: 60, endPoint x: 3, endPoint y: 61, distance: 7.8
click at [3, 61] on div "Cor de fundo Voltar ao padrão #E6E6E6 Sombra DESATIVADO Voltar ao padrão Borda …" at bounding box center [29, 69] width 58 height 57
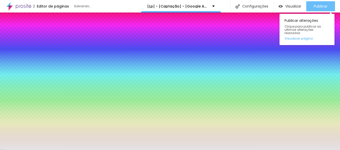
click at [316, 8] on span "Publicar" at bounding box center [321, 6] width 14 height 4
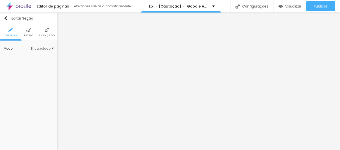
click at [31, 33] on li "Estilo" at bounding box center [29, 32] width 10 height 17
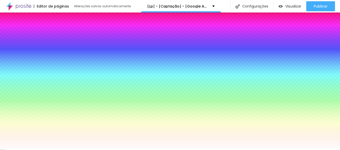
click at [34, 94] on div at bounding box center [29, 94] width 50 height 0
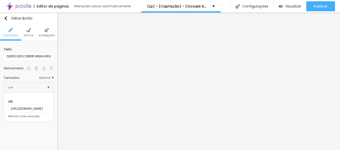
click at [25, 35] on span "Estilo" at bounding box center [29, 35] width 10 height 3
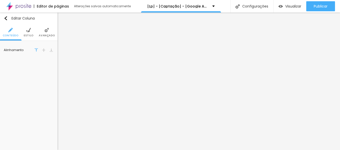
click at [29, 30] on img at bounding box center [28, 30] width 5 height 5
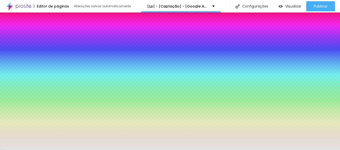
click at [33, 53] on div at bounding box center [29, 53] width 50 height 0
click at [46, 53] on input "#E4E4E4" at bounding box center [34, 55] width 60 height 5
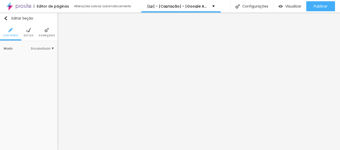
click at [31, 35] on span "Estilo" at bounding box center [29, 35] width 10 height 3
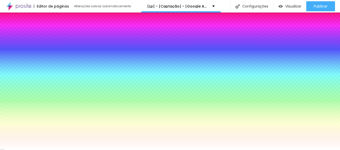
click at [44, 94] on input "#FFFFFF" at bounding box center [34, 96] width 60 height 5
paste input "E4E4E4"
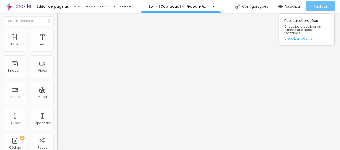
click at [325, 7] on span "Publicar" at bounding box center [321, 6] width 14 height 4
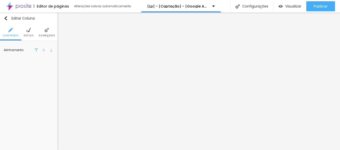
click at [33, 29] on ul "Conteúdo Estilo Avançado" at bounding box center [29, 32] width 58 height 17
click at [29, 34] on span "Estilo" at bounding box center [29, 35] width 10 height 3
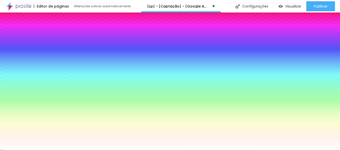
click at [42, 53] on input "#FFFFFF" at bounding box center [34, 55] width 60 height 5
paste input "E4E4E4"
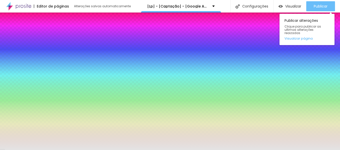
click at [320, 7] on span "Publicar" at bounding box center [321, 6] width 14 height 4
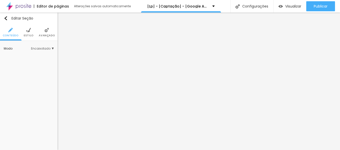
click at [31, 36] on span "Estilo" at bounding box center [29, 35] width 10 height 3
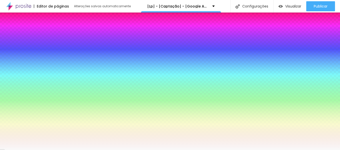
click at [44, 94] on input "#F9F9F9" at bounding box center [34, 96] width 60 height 5
paste input "E4E4E4"
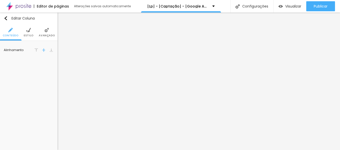
click at [25, 33] on li "Estilo" at bounding box center [29, 32] width 10 height 17
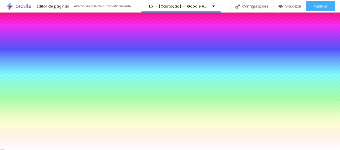
click at [35, 53] on div at bounding box center [29, 53] width 50 height 0
drag, startPoint x: 10, startPoint y: 60, endPoint x: 0, endPoint y: 48, distance: 15.4
click at [0, 48] on div "Cor de fundo Voltar ao padrão #FFFFFF 0 Borda arredondada" at bounding box center [29, 83] width 58 height 85
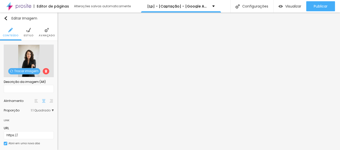
click at [27, 32] on img at bounding box center [28, 30] width 5 height 5
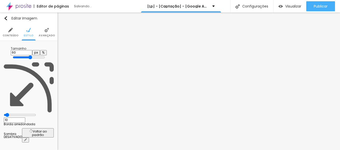
drag, startPoint x: 43, startPoint y: 63, endPoint x: 13, endPoint y: 65, distance: 29.8
click at [13, 113] on input "range" at bounding box center [20, 115] width 32 height 4
drag, startPoint x: 30, startPoint y: 54, endPoint x: 49, endPoint y: 54, distance: 18.5
click at [45, 55] on input "range" at bounding box center [29, 57] width 32 height 4
click at [13, 33] on li "Conteúdo" at bounding box center [11, 32] width 16 height 17
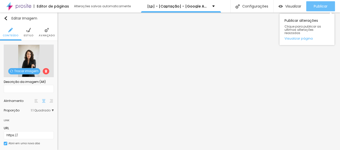
click at [322, 3] on div "Publicar" at bounding box center [321, 6] width 14 height 10
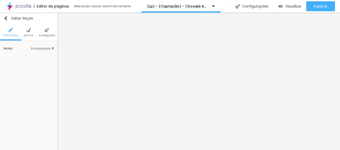
click at [31, 33] on li "Estilo" at bounding box center [29, 32] width 10 height 17
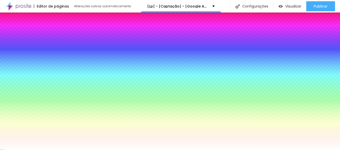
drag, startPoint x: 45, startPoint y: 90, endPoint x: 47, endPoint y: 90, distance: 2.8
click at [45, 94] on input "#FFFFFF" at bounding box center [34, 96] width 60 height 5
paste input "E4E4E4"
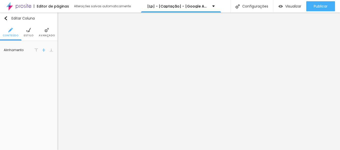
click at [28, 33] on li "Estilo" at bounding box center [29, 32] width 10 height 17
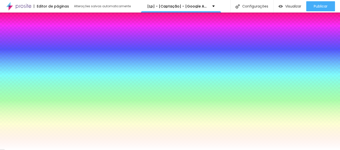
click at [36, 53] on div at bounding box center [29, 53] width 50 height 0
drag, startPoint x: 52, startPoint y: 63, endPoint x: 51, endPoint y: 53, distance: 10.1
click at [51, 53] on div "Cor de fundo Voltar ao padrão #FFFFFF" at bounding box center [29, 52] width 50 height 14
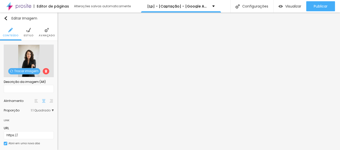
click at [30, 64] on div "Trocar imagem" at bounding box center [29, 61] width 50 height 33
click at [33, 32] on ul "Conteúdo Estilo Avançado" at bounding box center [29, 32] width 58 height 17
click at [31, 32] on ul "Conteúdo Estilo Avançado" at bounding box center [29, 32] width 58 height 17
click at [27, 34] on span "Estilo" at bounding box center [29, 35] width 10 height 3
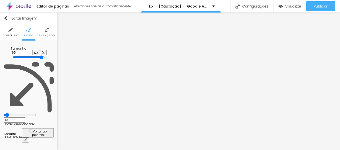
click at [46, 32] on img at bounding box center [47, 30] width 5 height 5
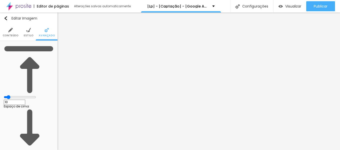
click at [14, 95] on input "range" at bounding box center [20, 97] width 32 height 4
click at [9, 31] on img at bounding box center [10, 30] width 5 height 5
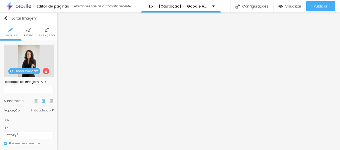
scroll to position [5, 0]
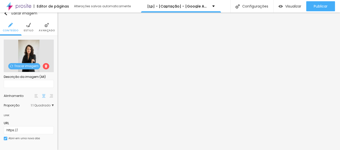
click at [40, 104] on span "1:1 Quadrado" at bounding box center [42, 105] width 23 height 3
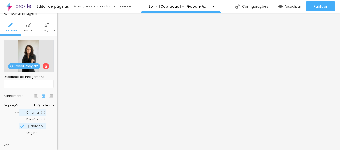
click at [29, 112] on span "Cinema" at bounding box center [33, 112] width 13 height 4
click at [30, 120] on span "Padrão" at bounding box center [34, 119] width 15 height 3
click at [30, 134] on span "Original" at bounding box center [33, 133] width 12 height 4
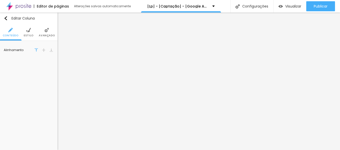
click at [31, 30] on li "Estilo" at bounding box center [29, 32] width 10 height 17
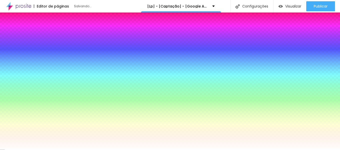
drag, startPoint x: 13, startPoint y: 62, endPoint x: 3, endPoint y: 65, distance: 10.0
click at [4, 109] on input "range" at bounding box center [20, 111] width 32 height 4
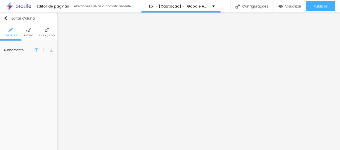
click at [26, 32] on img at bounding box center [28, 30] width 5 height 5
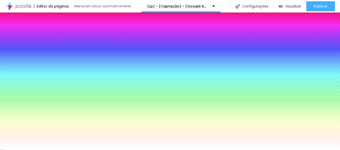
click at [15, 109] on input "range" at bounding box center [20, 111] width 32 height 4
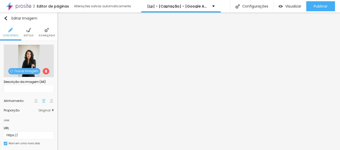
click at [28, 30] on img at bounding box center [28, 30] width 5 height 5
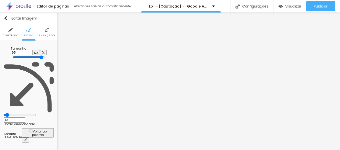
click at [25, 117] on input "10" at bounding box center [15, 119] width 22 height 5
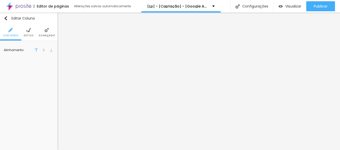
click at [29, 33] on li "Estilo" at bounding box center [29, 32] width 10 height 17
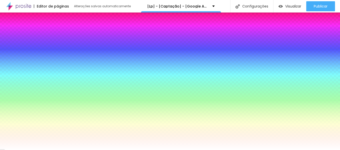
click at [25, 113] on input "18" at bounding box center [15, 115] width 22 height 5
paste input "0"
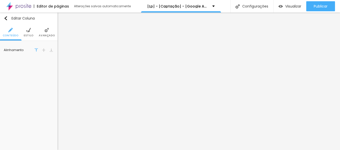
click at [54, 27] on li "Avançado" at bounding box center [47, 32] width 16 height 17
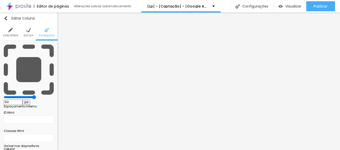
click at [30, 32] on li "Estilo" at bounding box center [29, 32] width 10 height 17
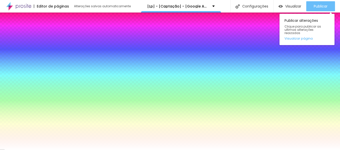
click at [321, 5] on span "Publicar" at bounding box center [321, 6] width 14 height 4
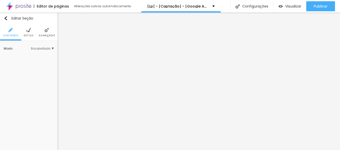
click at [26, 32] on li "Estilo" at bounding box center [29, 32] width 10 height 17
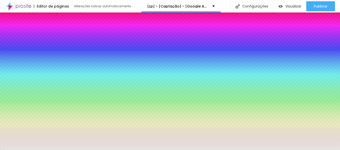
click at [35, 94] on div at bounding box center [29, 94] width 50 height 0
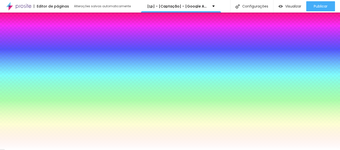
drag, startPoint x: 15, startPoint y: 103, endPoint x: 1, endPoint y: 89, distance: 20.3
click at [1, 89] on div "Imagem de fundo Adicionar imagem Efeito da Imagem Nenhum Nenhum Parallax Cor de…" at bounding box center [29, 108] width 58 height 134
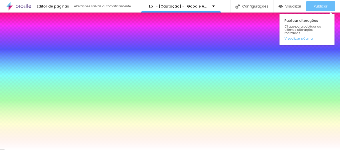
click at [317, 6] on span "Publicar" at bounding box center [321, 6] width 14 height 4
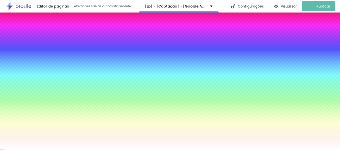
click at [43, 32] on li "Avançado" at bounding box center [47, 32] width 16 height 17
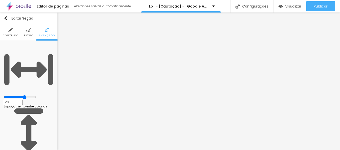
drag, startPoint x: 14, startPoint y: 59, endPoint x: 12, endPoint y: 59, distance: 2.8
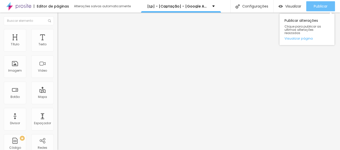
click at [322, 6] on span "Publicar" at bounding box center [321, 6] width 14 height 4
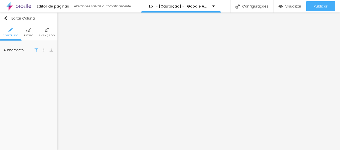
click at [26, 31] on li "Estilo" at bounding box center [29, 32] width 10 height 17
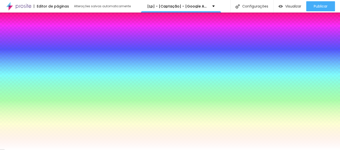
click at [46, 30] on img at bounding box center [47, 30] width 5 height 5
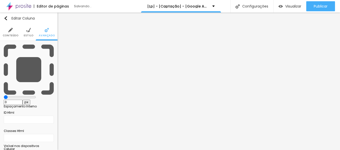
drag, startPoint x: 32, startPoint y: 49, endPoint x: 1, endPoint y: 49, distance: 30.8
click at [4, 95] on input "range" at bounding box center [20, 97] width 32 height 4
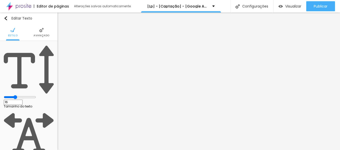
click at [40, 36] on span "Avançado" at bounding box center [42, 35] width 16 height 3
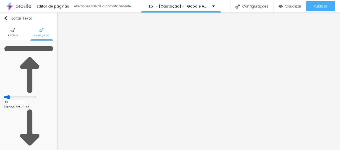
click at [11, 30] on img at bounding box center [13, 30] width 5 height 5
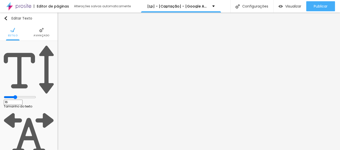
click at [41, 32] on img at bounding box center [41, 30] width 5 height 5
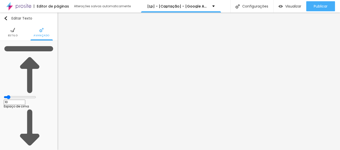
click at [15, 34] on span "Estilo" at bounding box center [13, 35] width 10 height 3
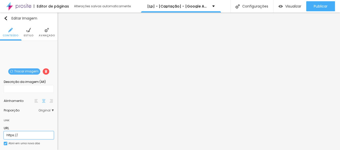
click at [18, 137] on input "https://" at bounding box center [29, 135] width 50 height 8
paste input "[DOMAIN_NAME][URL]"
click at [25, 134] on input "https://" at bounding box center [29, 135] width 50 height 8
paste input "[DOMAIN_NAME][URL]"
click at [26, 134] on input "https://" at bounding box center [29, 135] width 50 height 8
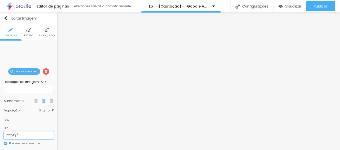
paste input "[DOMAIN_NAME][URL]"
click at [20, 136] on input "https://" at bounding box center [29, 135] width 50 height 8
paste input "[DOMAIN_NAME][URL]"
click at [18, 136] on input "https://" at bounding box center [29, 135] width 50 height 8
paste input "[DOMAIN_NAME][URL]"
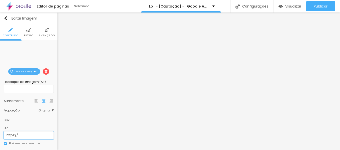
click at [25, 137] on input "https://" at bounding box center [29, 135] width 50 height 8
paste input "[DOMAIN_NAME][URL]"
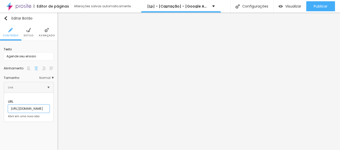
click at [24, 105] on input "[URL][DOMAIN_NAME]" at bounding box center [29, 109] width 42 height 8
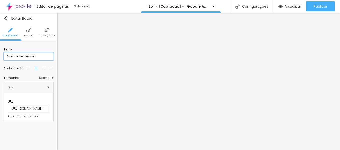
click at [14, 53] on input "Agende seu ensaio" at bounding box center [29, 56] width 50 height 8
paste input "QUERO AGENDAR MEU ENSAIO AGORA"
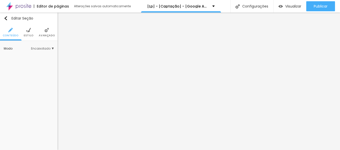
click at [43, 33] on li "Avançado" at bounding box center [47, 32] width 16 height 17
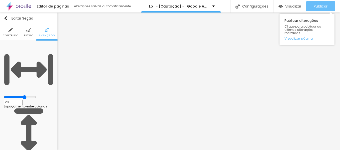
click at [312, 7] on button "Publicar" at bounding box center [320, 6] width 29 height 10
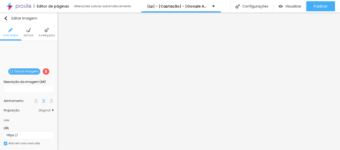
click at [25, 35] on span "Estilo" at bounding box center [29, 35] width 10 height 3
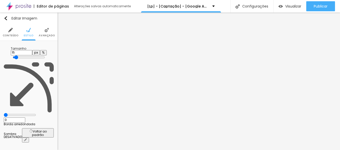
drag, startPoint x: 14, startPoint y: 54, endPoint x: 8, endPoint y: 53, distance: 5.6
click at [13, 55] on input "range" at bounding box center [29, 57] width 32 height 4
click at [32, 50] on input "15" at bounding box center [22, 52] width 22 height 5
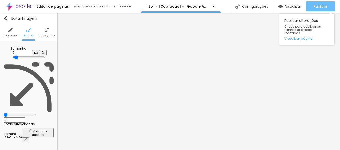
click at [322, 6] on span "Publicar" at bounding box center [321, 6] width 14 height 4
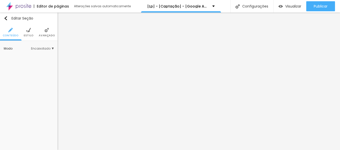
click at [33, 31] on ul "Conteúdo Estilo Avançado" at bounding box center [29, 32] width 58 height 17
click at [28, 32] on img at bounding box center [28, 30] width 5 height 5
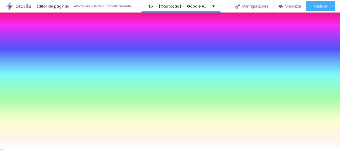
click at [36, 94] on div at bounding box center [29, 94] width 50 height 0
drag, startPoint x: 15, startPoint y: 106, endPoint x: 0, endPoint y: 91, distance: 21.2
click at [0, 91] on div "Imagem de fundo Adicionar imagem Efeito da Imagem Nenhum Nenhum Parallax Cor de…" at bounding box center [29, 108] width 58 height 134
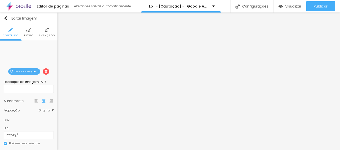
click at [24, 33] on li "Estilo" at bounding box center [29, 32] width 10 height 17
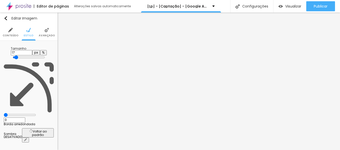
click at [32, 50] on input "17" at bounding box center [22, 52] width 22 height 5
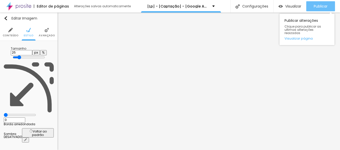
click at [330, 3] on button "Publicar" at bounding box center [320, 6] width 29 height 10
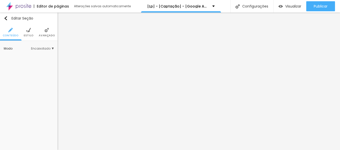
click at [27, 31] on img at bounding box center [28, 30] width 5 height 5
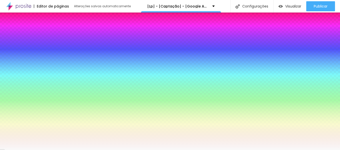
click at [45, 94] on input "#F9F9F9" at bounding box center [34, 96] width 60 height 5
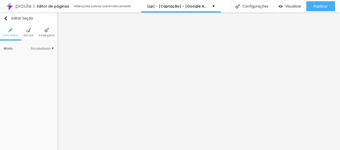
click at [33, 30] on li "Estilo" at bounding box center [29, 32] width 10 height 17
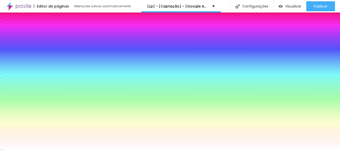
click at [43, 94] on input "#FFFFFF" at bounding box center [34, 96] width 60 height 5
paste input "9F9F9"
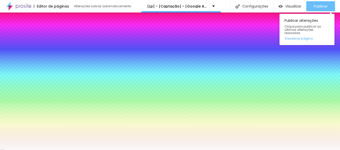
click at [329, 4] on button "Publicar" at bounding box center [320, 6] width 29 height 10
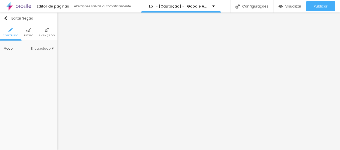
click at [25, 28] on li "Estilo" at bounding box center [29, 32] width 10 height 17
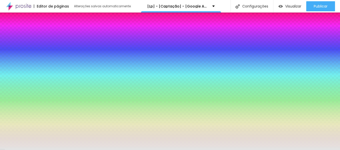
click at [45, 94] on input "#E4E4E4" at bounding box center [34, 96] width 60 height 5
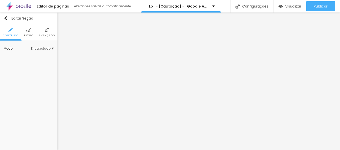
click at [29, 32] on img at bounding box center [28, 30] width 5 height 5
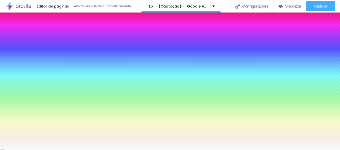
click at [42, 94] on input "#F9F9F9" at bounding box center [34, 96] width 60 height 5
paste input "E4E4E4"
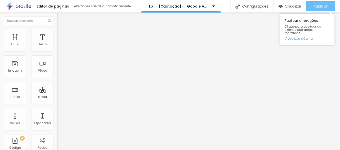
click at [331, 4] on button "Publicar" at bounding box center [320, 6] width 29 height 10
click at [322, 5] on span "Publicar" at bounding box center [321, 6] width 14 height 4
